Goal: Transaction & Acquisition: Purchase product/service

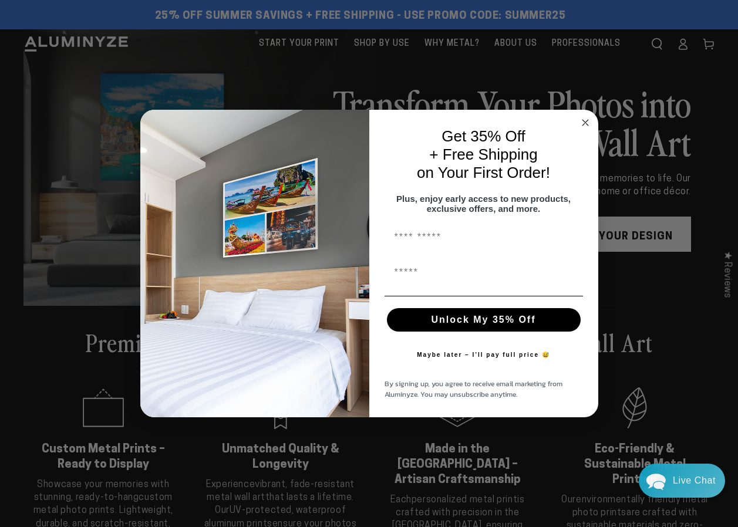
click at [589, 116] on circle "Close dialog" at bounding box center [584, 122] width 13 height 13
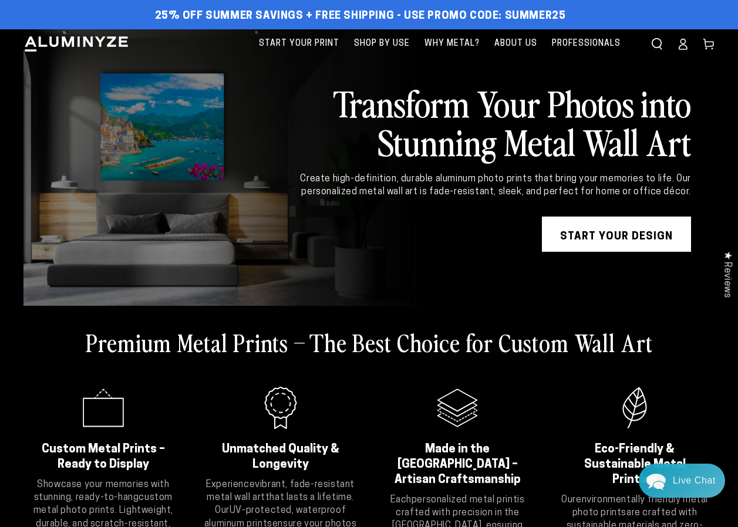
click at [586, 248] on link "START YOUR DESIGN" at bounding box center [616, 234] width 149 height 35
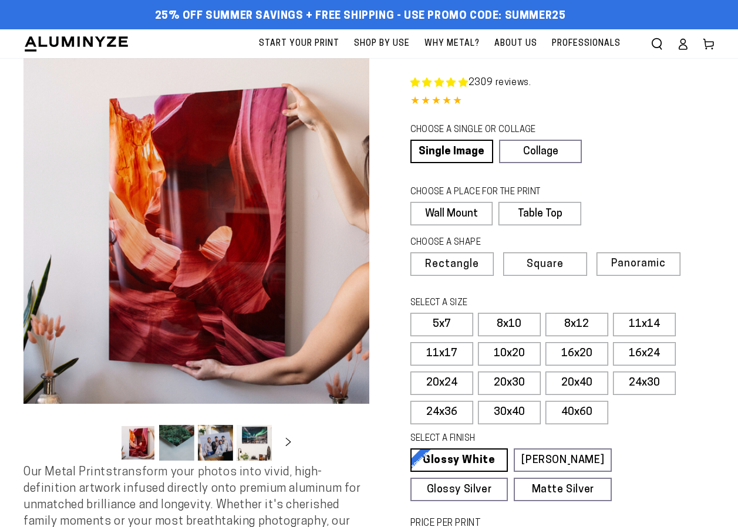
select select "**********"
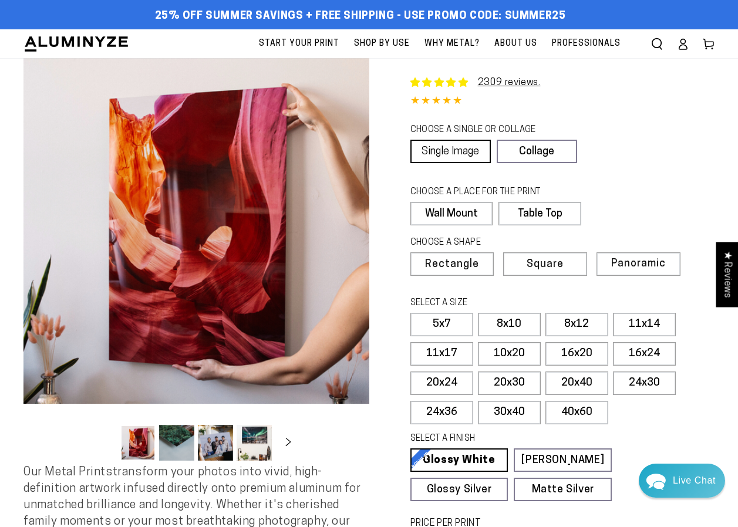
click at [443, 153] on link "Single Image" at bounding box center [450, 151] width 80 height 23
click at [451, 211] on label "Wall Mount" at bounding box center [451, 213] width 82 height 23
click at [623, 262] on span "Panoramic" at bounding box center [636, 263] width 53 height 11
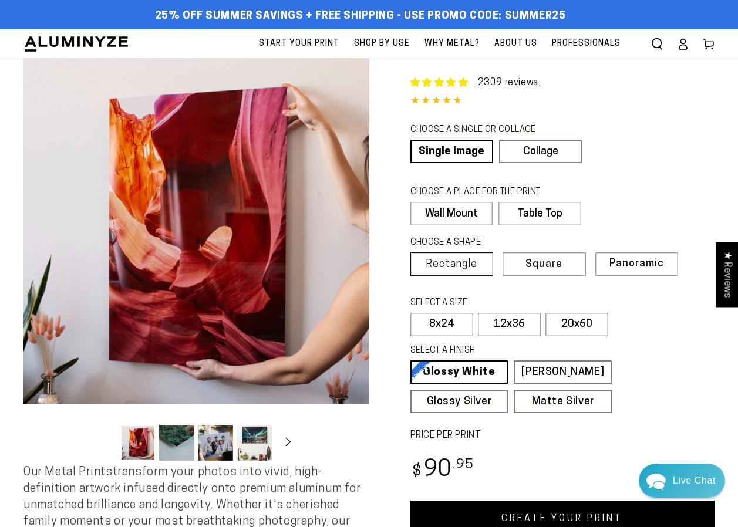
click at [458, 263] on span "Rectangle" at bounding box center [452, 264] width 52 height 11
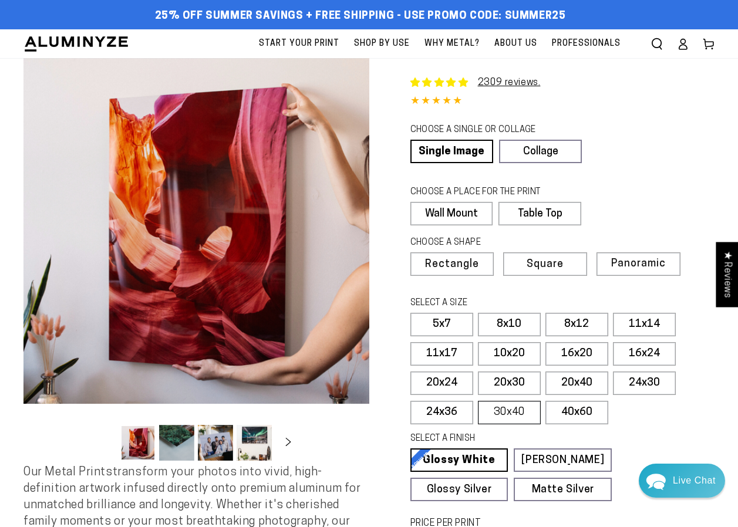
click at [507, 411] on label "30x40" at bounding box center [509, 412] width 63 height 23
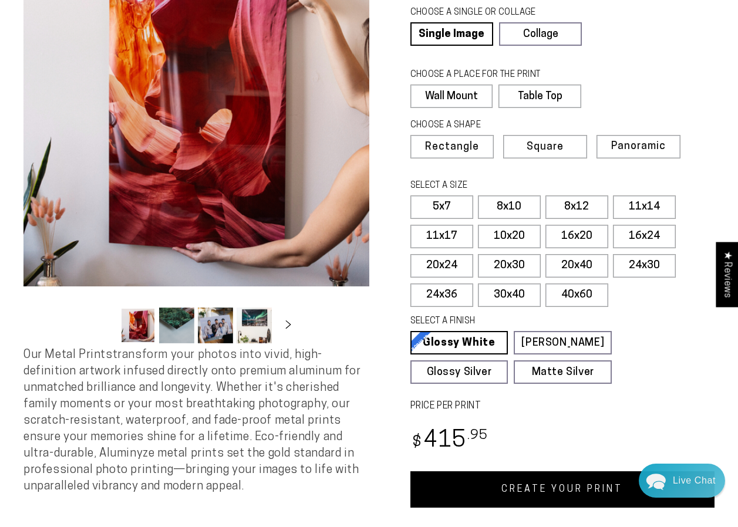
scroll to position [176, 0]
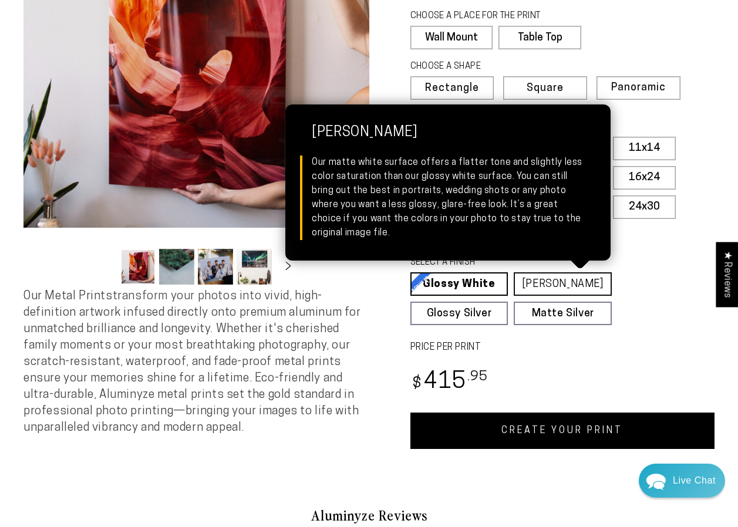
click at [528, 283] on link "[PERSON_NAME] Matte White Our matte white surface offers a flatter tone and sli…" at bounding box center [563, 283] width 98 height 23
click at [561, 281] on link "[PERSON_NAME] Matte White Our matte white surface offers a flatter tone and sli…" at bounding box center [563, 283] width 98 height 23
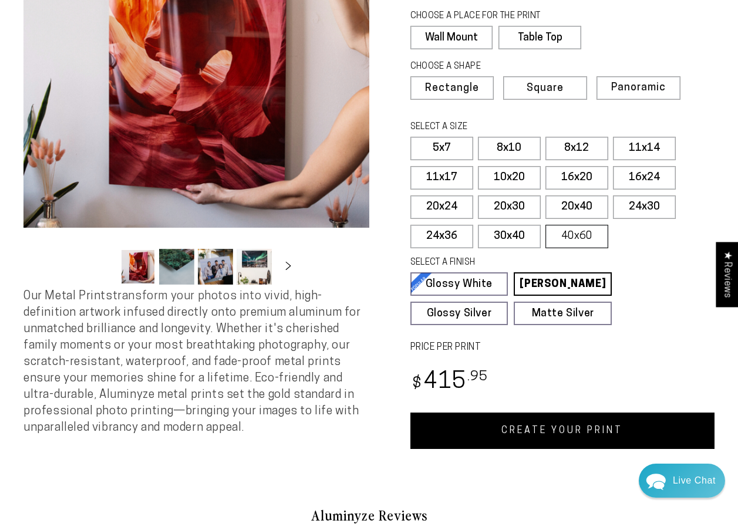
click at [563, 236] on label "40x60" at bounding box center [576, 236] width 63 height 23
click at [448, 239] on label "24x36" at bounding box center [441, 236] width 63 height 23
